Goal: Task Accomplishment & Management: Complete application form

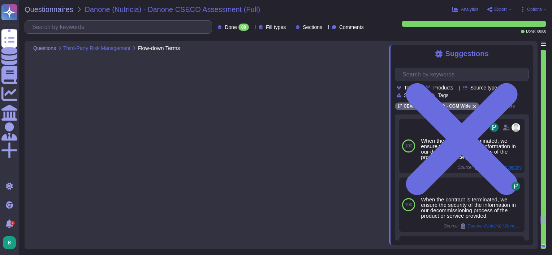
type textarea "All our contacts with IT suppliers include standard security requirements and c…"
type textarea "To be revised by [PERSON_NAME]; furthermore, such evidence may prove difficult …"
type textarea "We have a TPRM program (Third Party Risk Management) for which all our service …"
type textarea "We have identified and we maintain a complete inventory of all of our supplier …"
type textarea "If stated in the contract and if subcontractors exist for this service, the lis…"
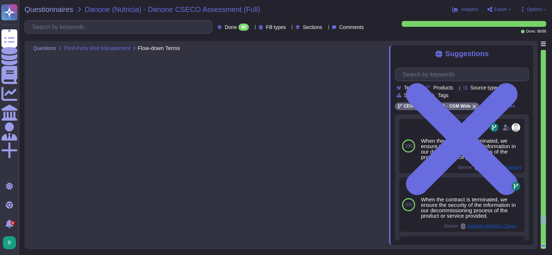
type textarea "CEVA is ISO 27001 certified, therefore we are audited on an annual frequency. C…"
type textarea "Commitment to be agreed on by the business."
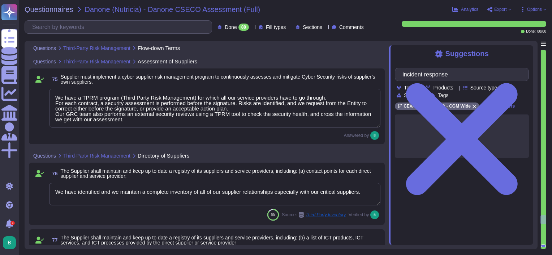
type input "incident response"
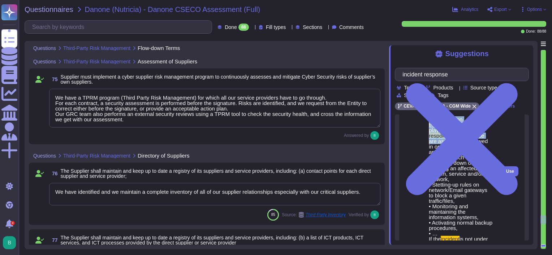
scroll to position [72, 0]
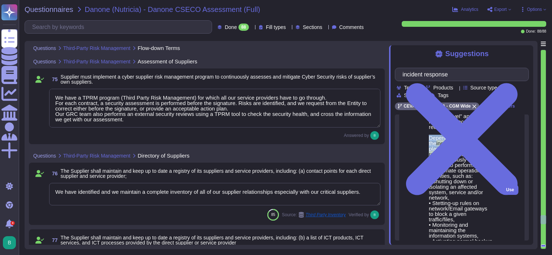
drag, startPoint x: 428, startPoint y: 143, endPoint x: 446, endPoint y: 158, distance: 23.3
click at [446, 158] on span "During the incident response , the main goal is to resume a “stable security le…" at bounding box center [461, 208] width 64 height 222
click at [446, 157] on mark "response" at bounding box center [440, 154] width 22 height 6
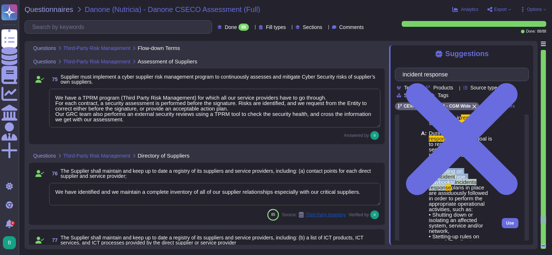
scroll to position [0, 0]
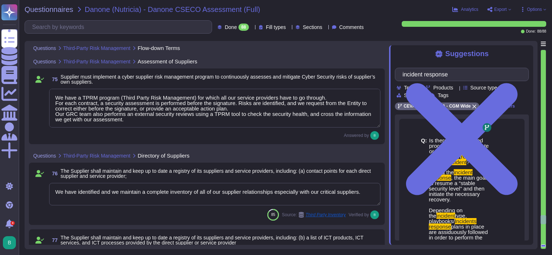
click at [429, 175] on span "During the" at bounding box center [441, 172] width 25 height 6
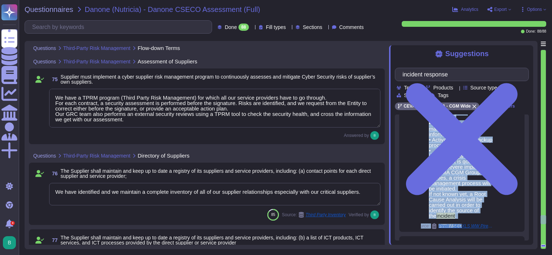
scroll to position [253, 0]
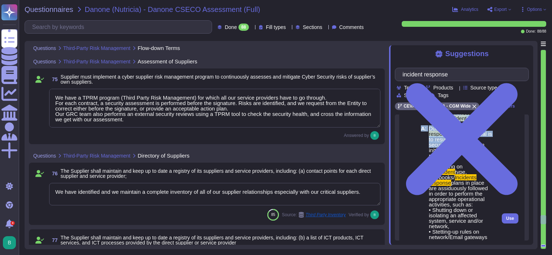
drag, startPoint x: 429, startPoint y: 178, endPoint x: 471, endPoint y: 170, distance: 43.0
click at [471, 170] on div "Q: Is there a documented process to rapidly isolate or terminate the VPN connec…" at bounding box center [462, 218] width 134 height 714
drag, startPoint x: 471, startPoint y: 170, endPoint x: 455, endPoint y: 179, distance: 18.8
click at [455, 180] on span "During the incident response , the main goal is to resume a “stable security le…" at bounding box center [461, 236] width 64 height 222
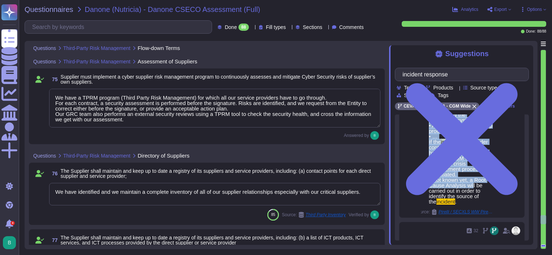
scroll to position [398, 0]
drag, startPoint x: 430, startPoint y: 185, endPoint x: 469, endPoint y: 223, distance: 55.0
click at [469, 203] on span "During the incident response , the main goal is to resume a “stable security le…" at bounding box center [461, 92] width 64 height 222
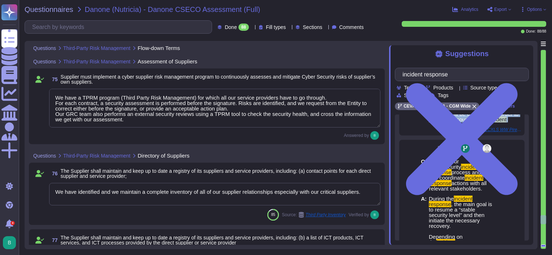
copy span "During the incident response , the main goal is to resume a “stable security le…"
